Goal: Transaction & Acquisition: Register for event/course

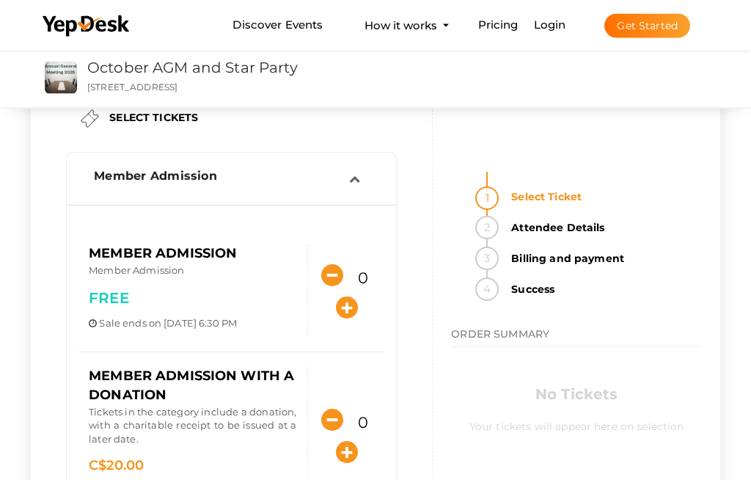
scroll to position [50, 0]
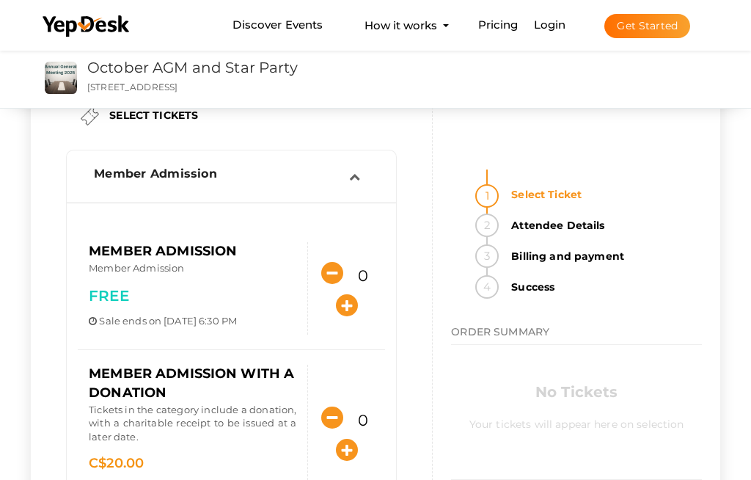
click at [336, 316] on icon "button" at bounding box center [347, 305] width 22 height 22
type input "1"
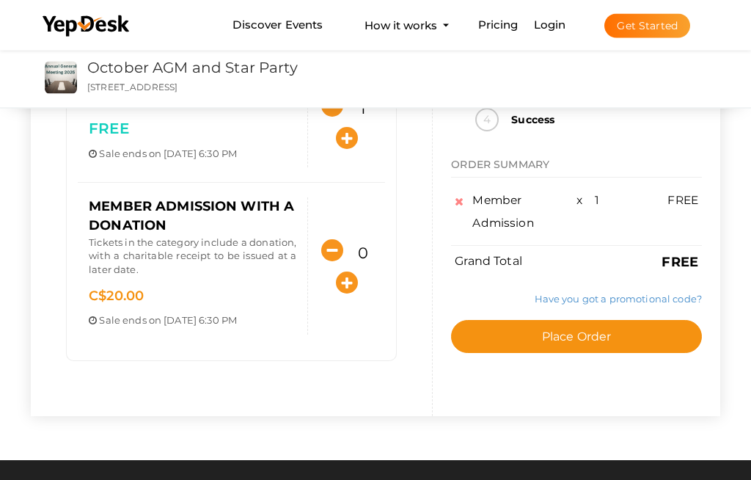
scroll to position [222, 0]
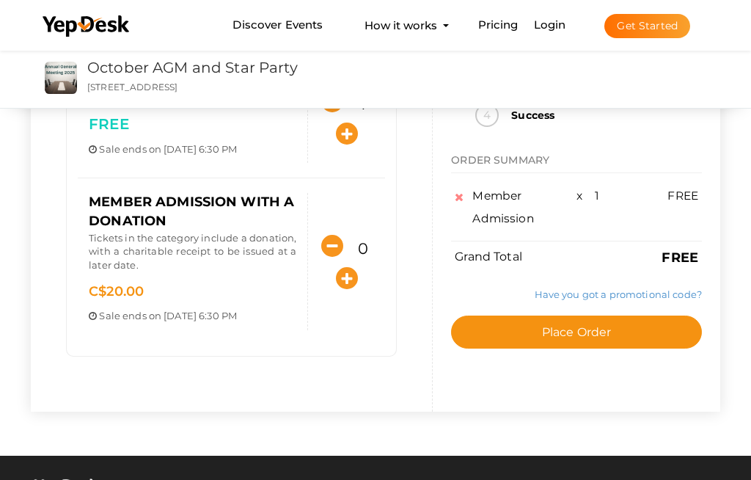
click at [593, 339] on span "Place Order" at bounding box center [577, 332] width 70 height 14
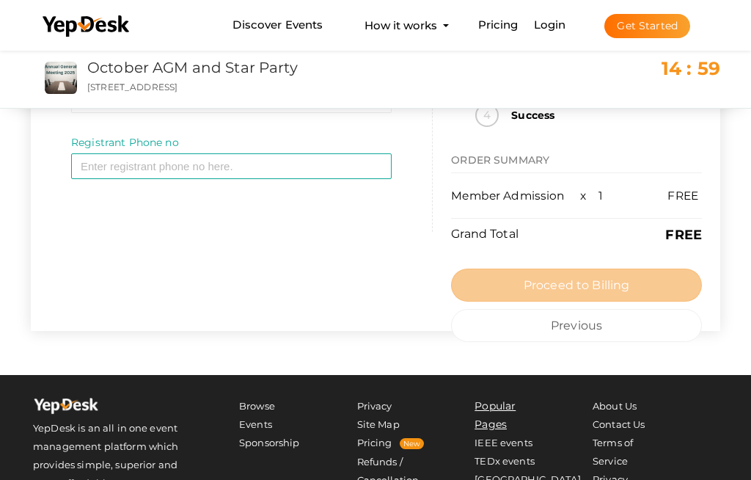
scroll to position [0, 0]
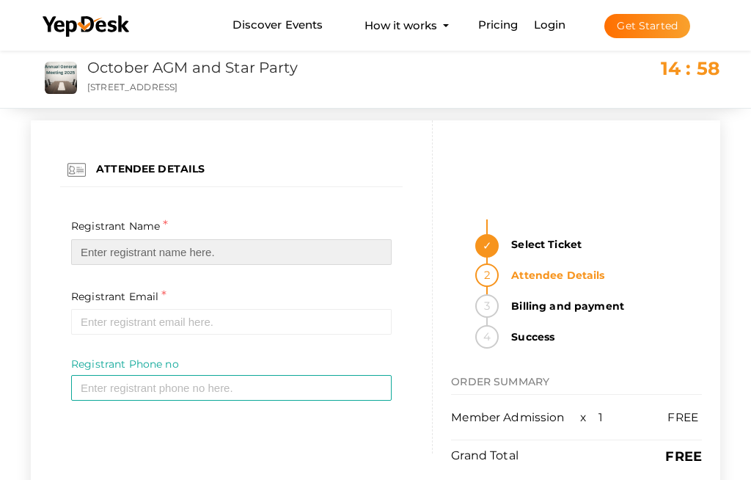
click at [123, 239] on input "text" at bounding box center [231, 252] width 321 height 26
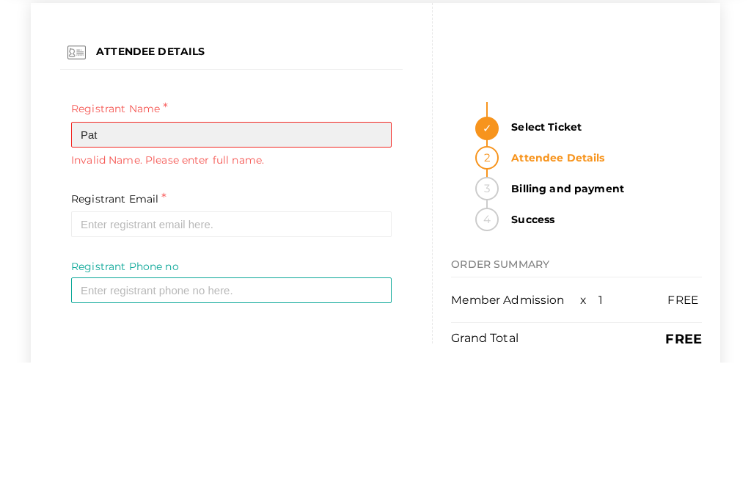
type input "[PERSON_NAME]"
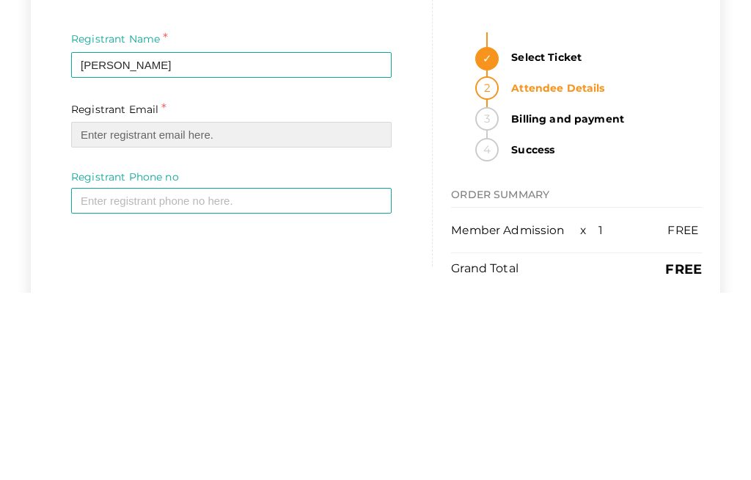
type input "[EMAIL_ADDRESS][PERSON_NAME][DOMAIN_NAME]"
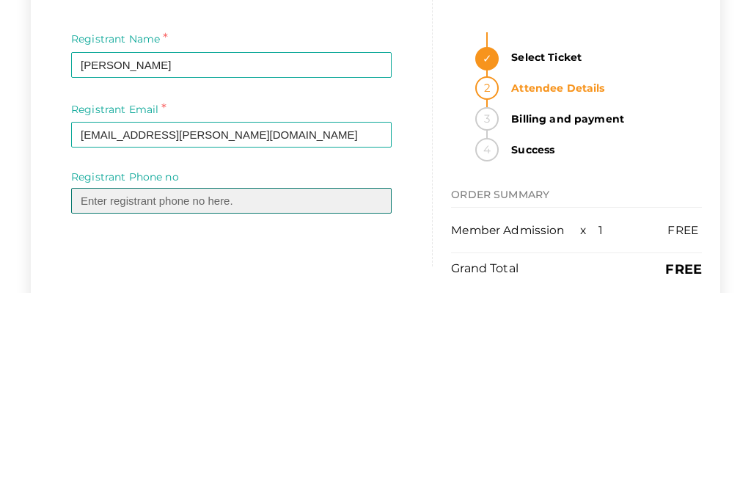
type input "2508132025"
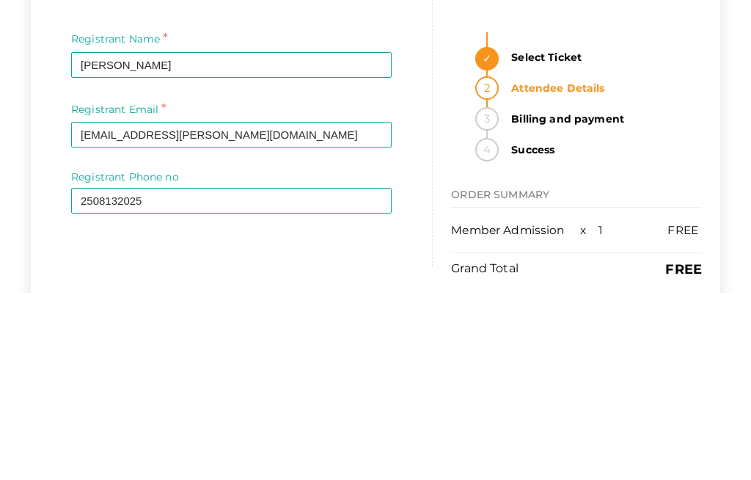
scroll to position [187, 0]
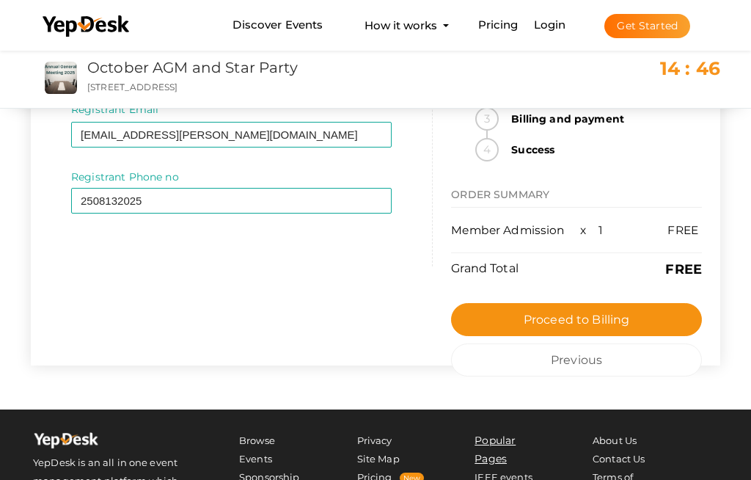
click at [594, 313] on span "Proceed to Billing" at bounding box center [577, 320] width 106 height 14
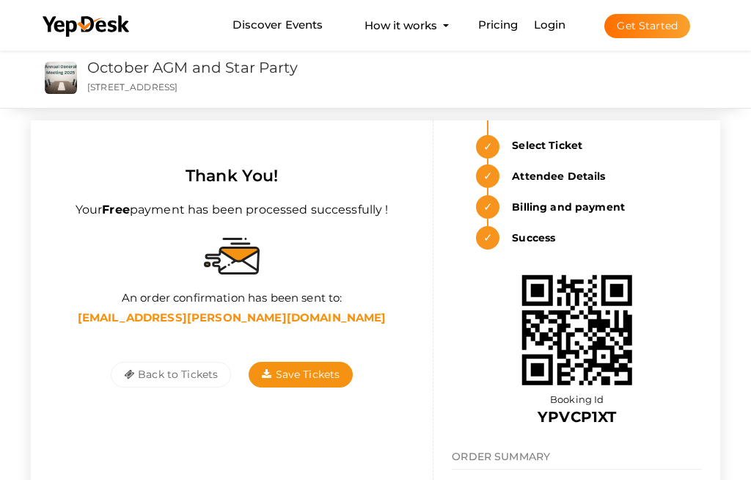
click at [313, 368] on span "Save Tickets" at bounding box center [301, 374] width 78 height 13
